Goal: Book appointment/travel/reservation

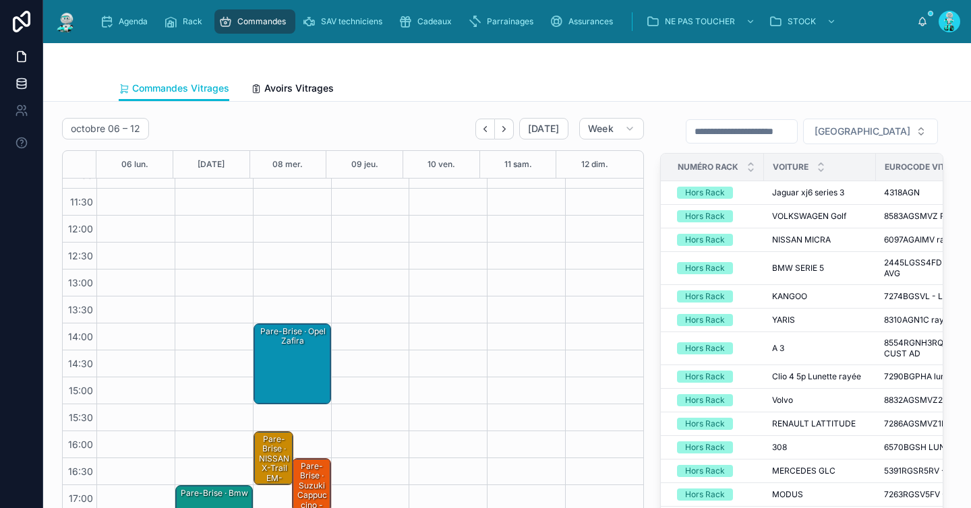
scroll to position [197, 0]
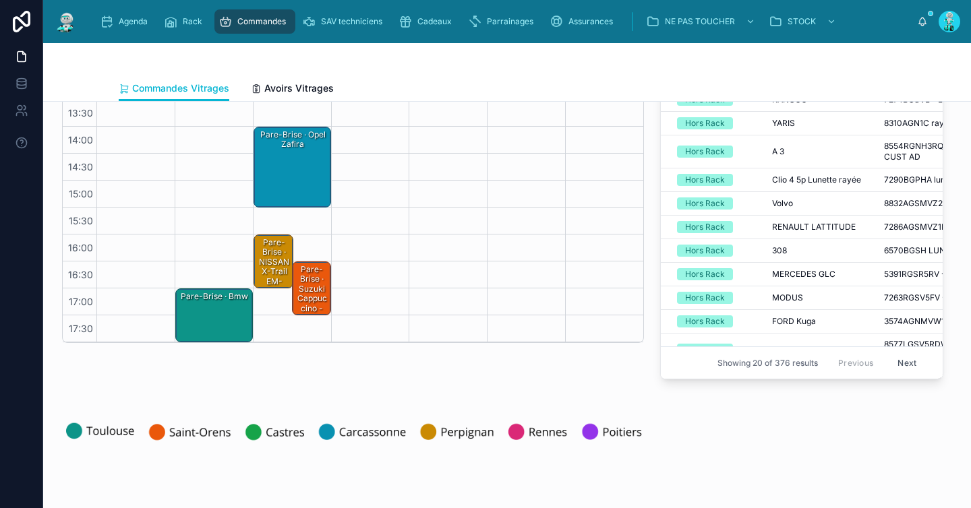
click at [214, 311] on div "Pare-Brise · Bmw" at bounding box center [214, 315] width 73 height 51
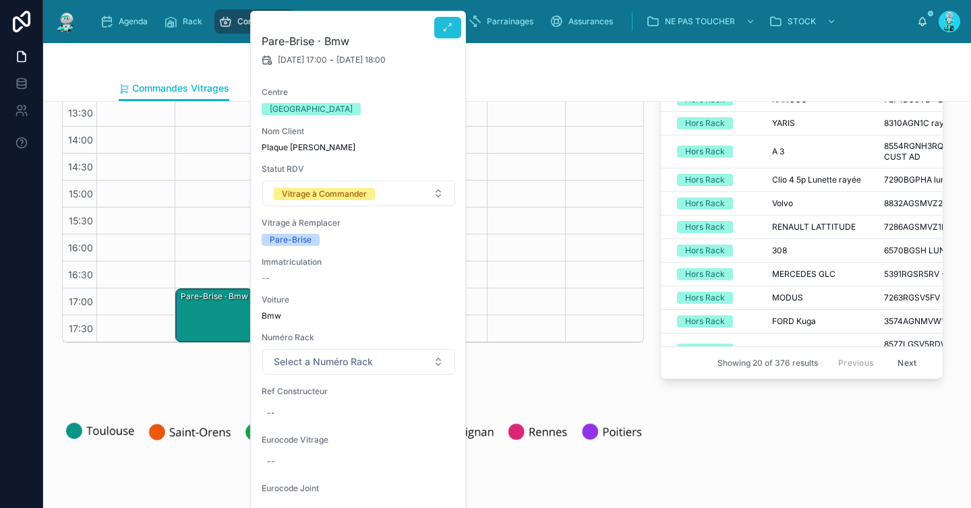
click at [456, 32] on button at bounding box center [447, 28] width 27 height 22
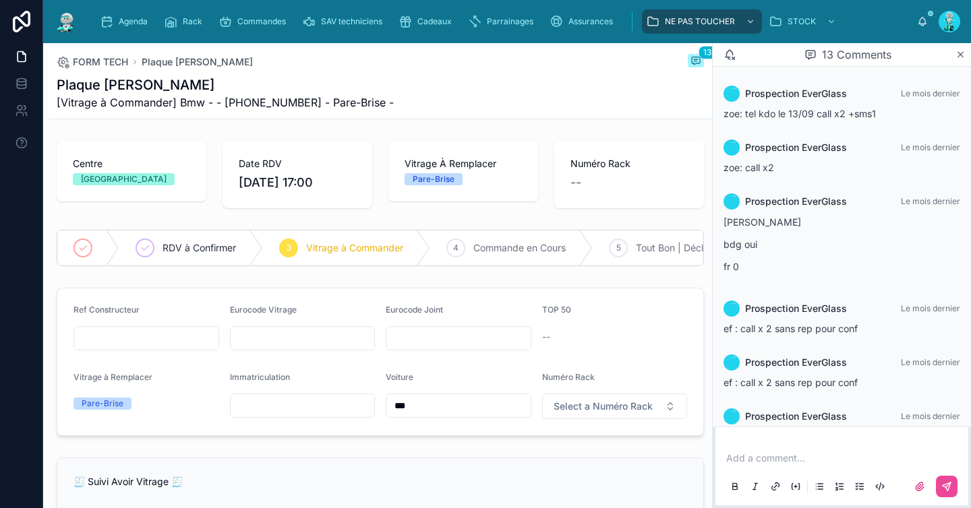
scroll to position [467, 0]
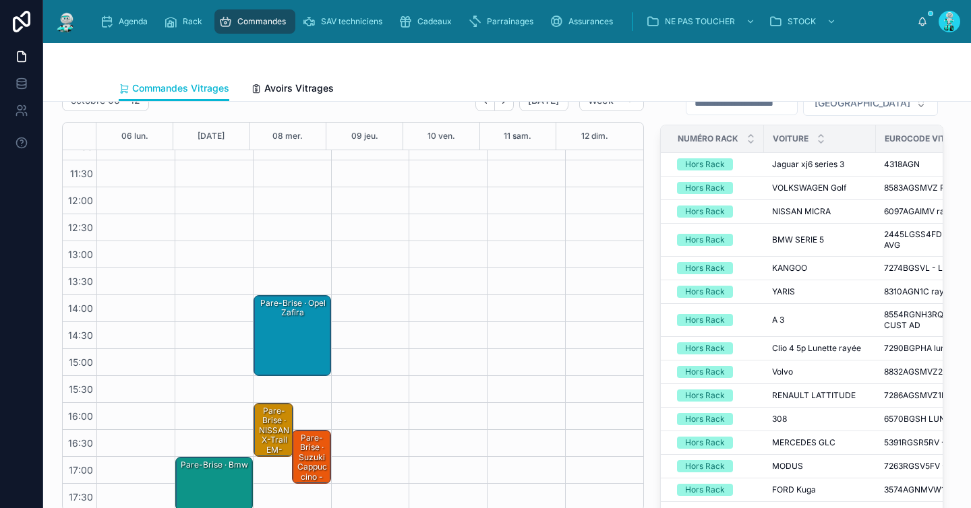
scroll to position [36, 0]
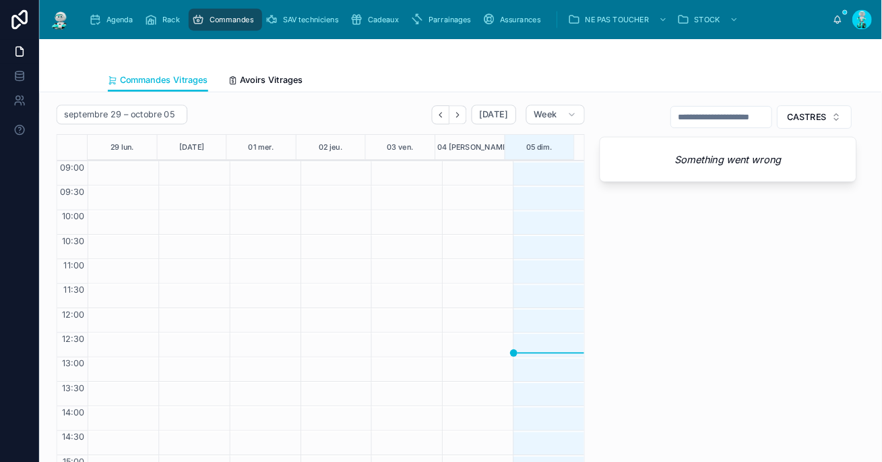
scroll to position [18, 0]
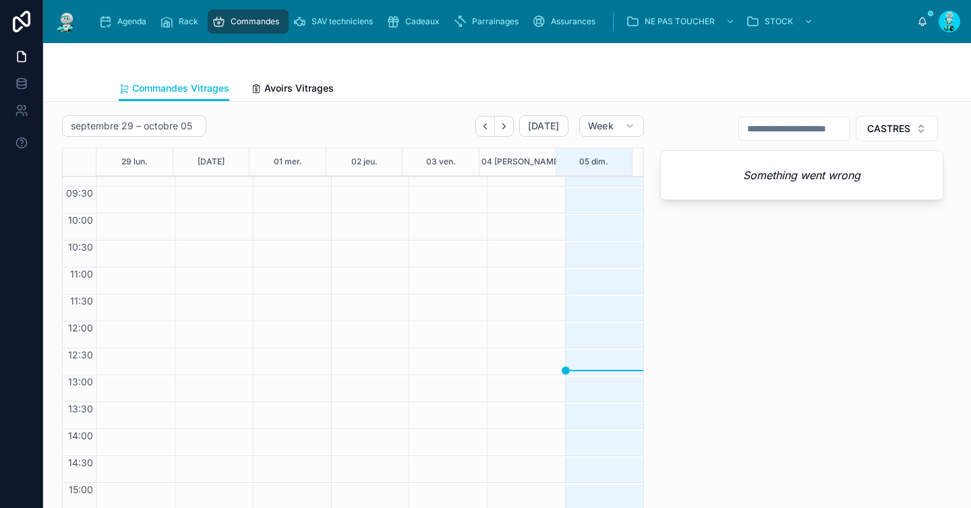
click at [495, 121] on button "Next" at bounding box center [504, 126] width 19 height 21
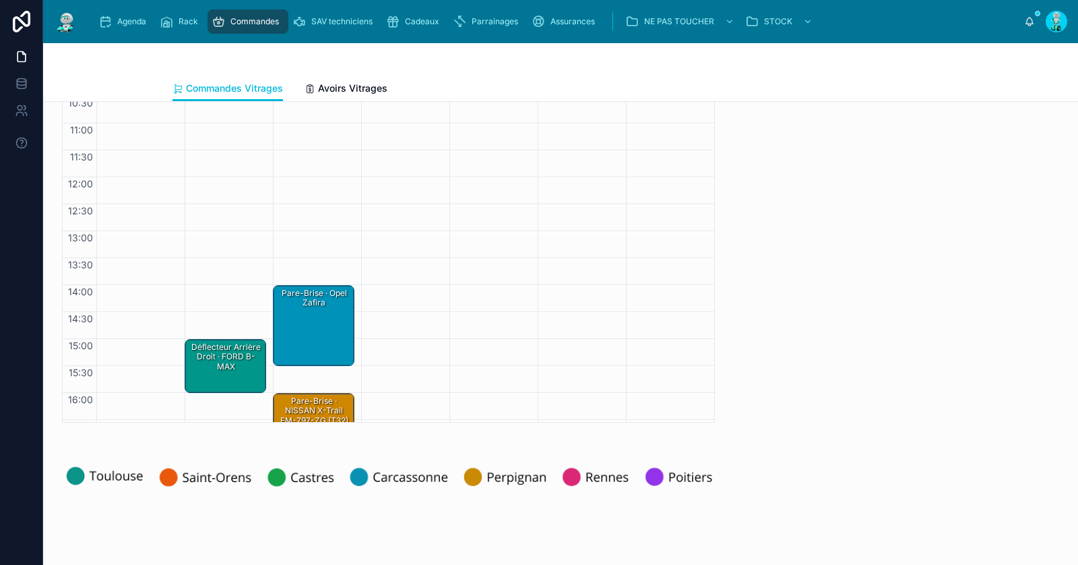
scroll to position [78, 0]
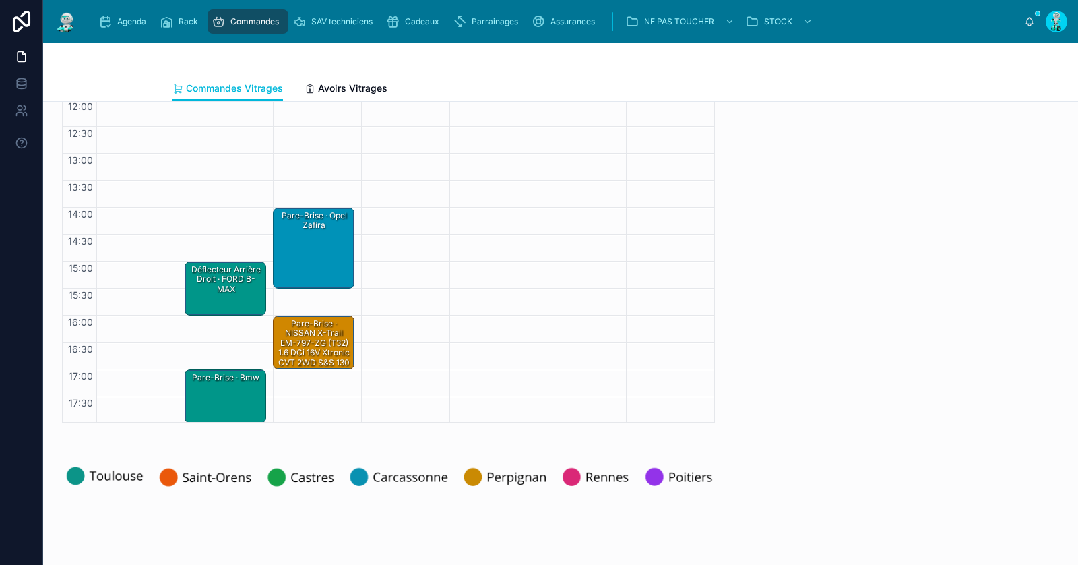
click at [210, 299] on div "Déflecteur Arrière Droit · FORD B-MAX" at bounding box center [226, 288] width 78 height 51
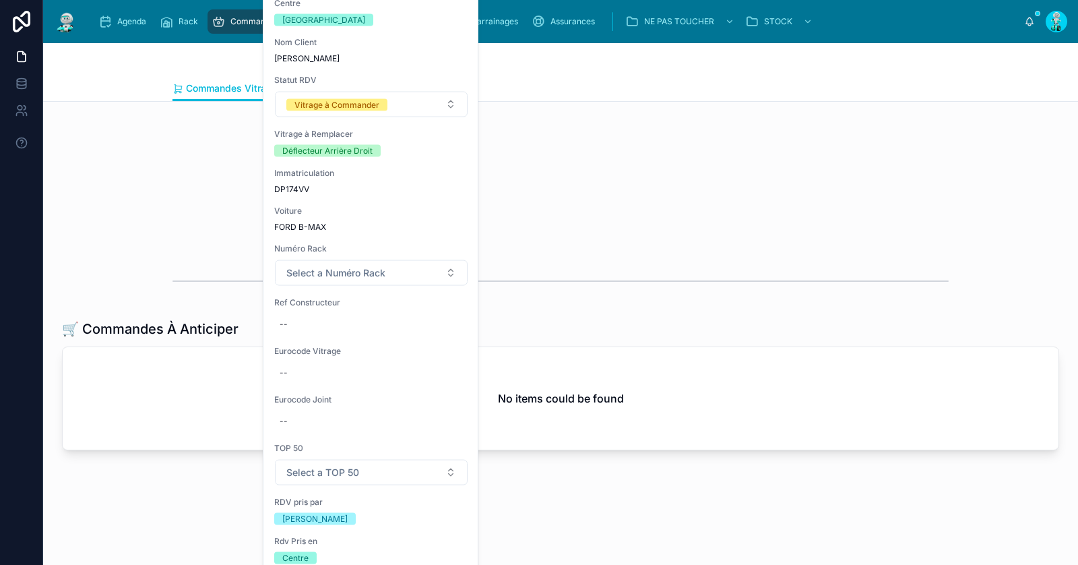
scroll to position [0, 0]
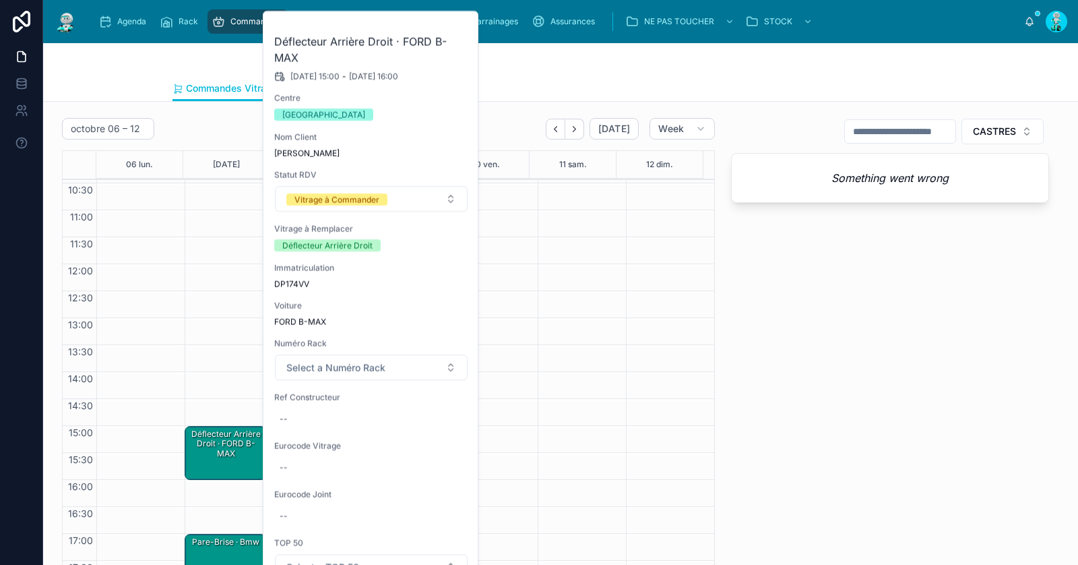
click at [0, 0] on icon at bounding box center [0, 0] width 0 height 0
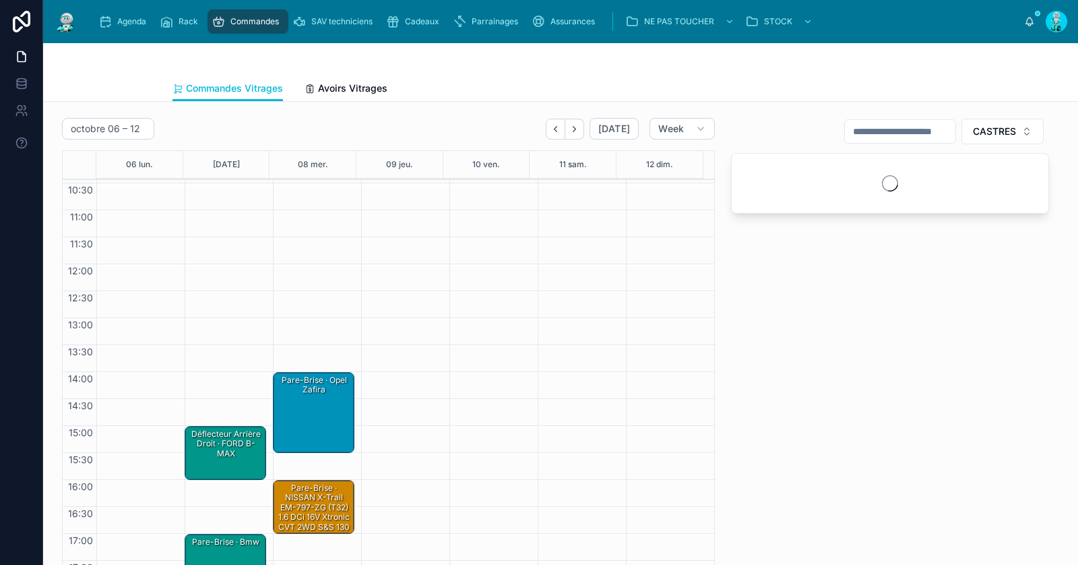
scroll to position [145, 0]
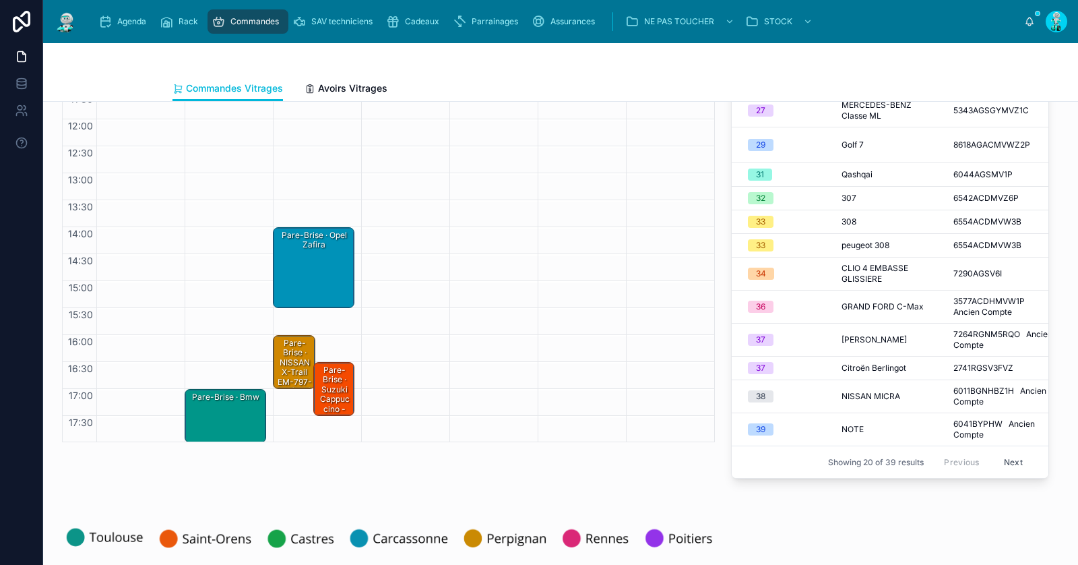
click at [208, 294] on div "17:00 – 18:00 Pare-Brise · Bmw" at bounding box center [226, 200] width 82 height 485
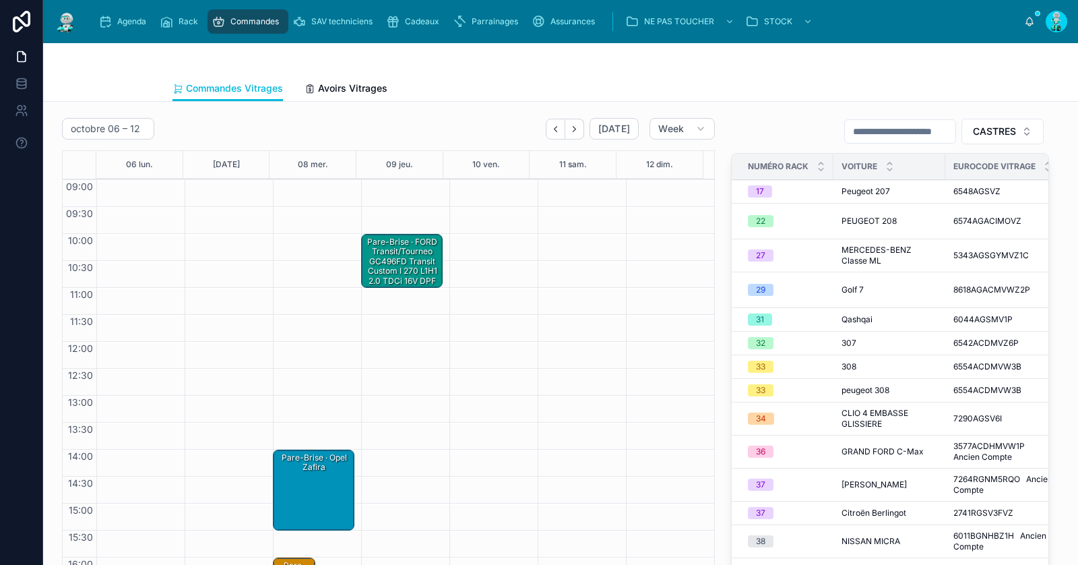
scroll to position [78, 0]
